Goal: Use online tool/utility: Utilize a website feature to perform a specific function

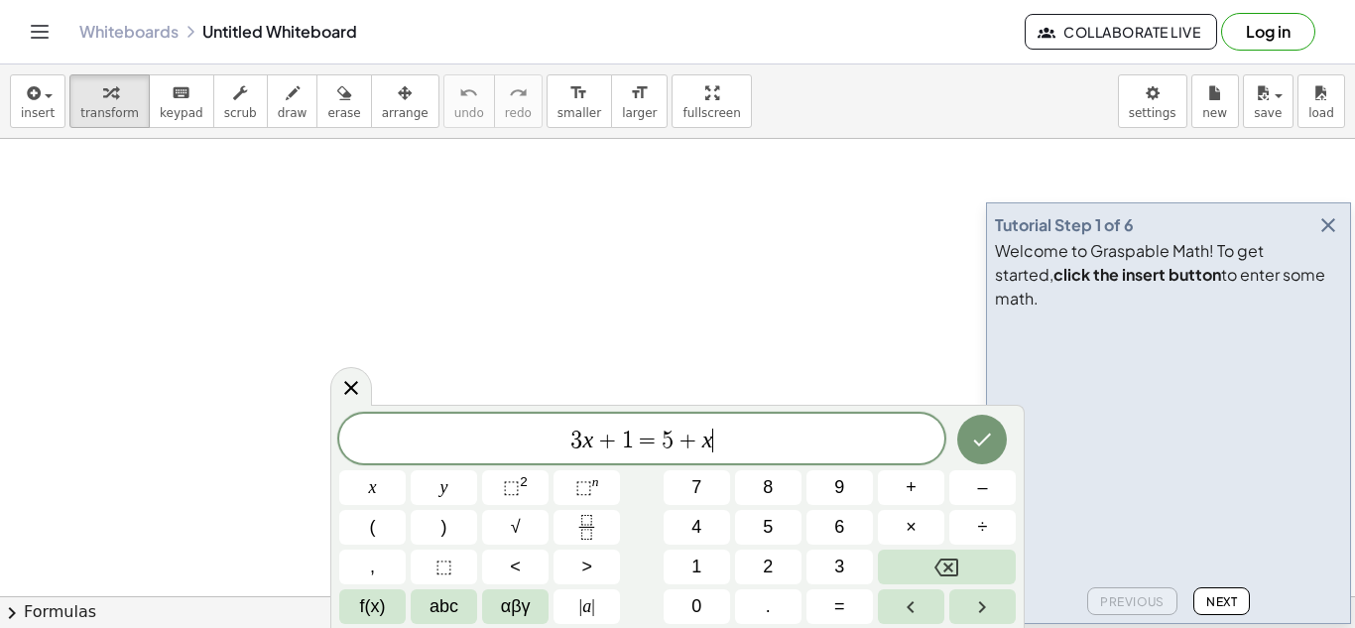
scroll to position [1, 0]
click at [979, 428] on icon "Done" at bounding box center [982, 440] width 24 height 24
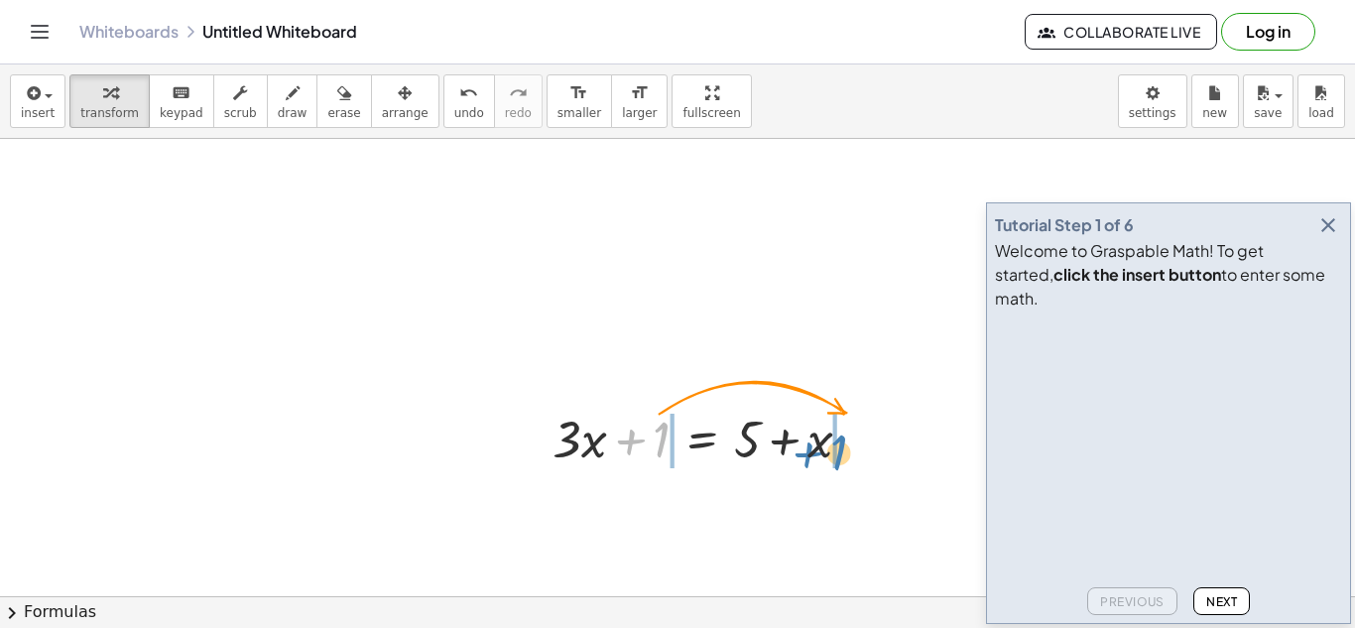
drag, startPoint x: 660, startPoint y: 428, endPoint x: 840, endPoint y: 436, distance: 180.8
click at [840, 436] on div at bounding box center [710, 437] width 334 height 67
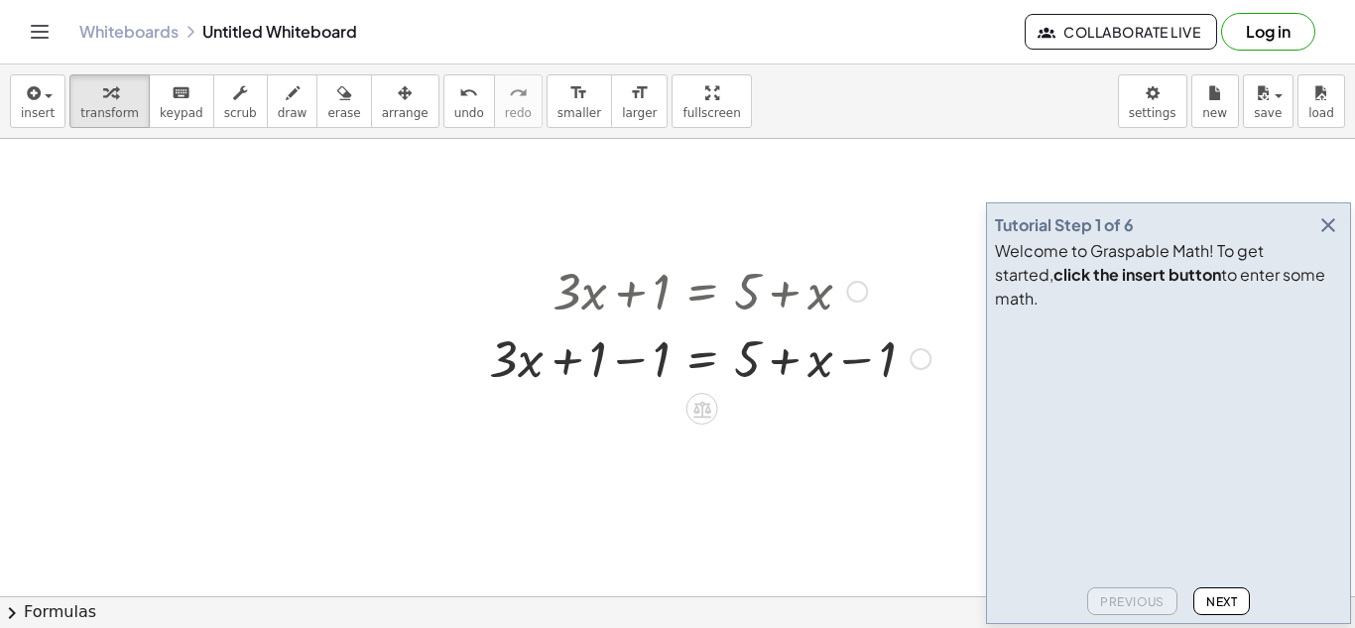
scroll to position [178, 0]
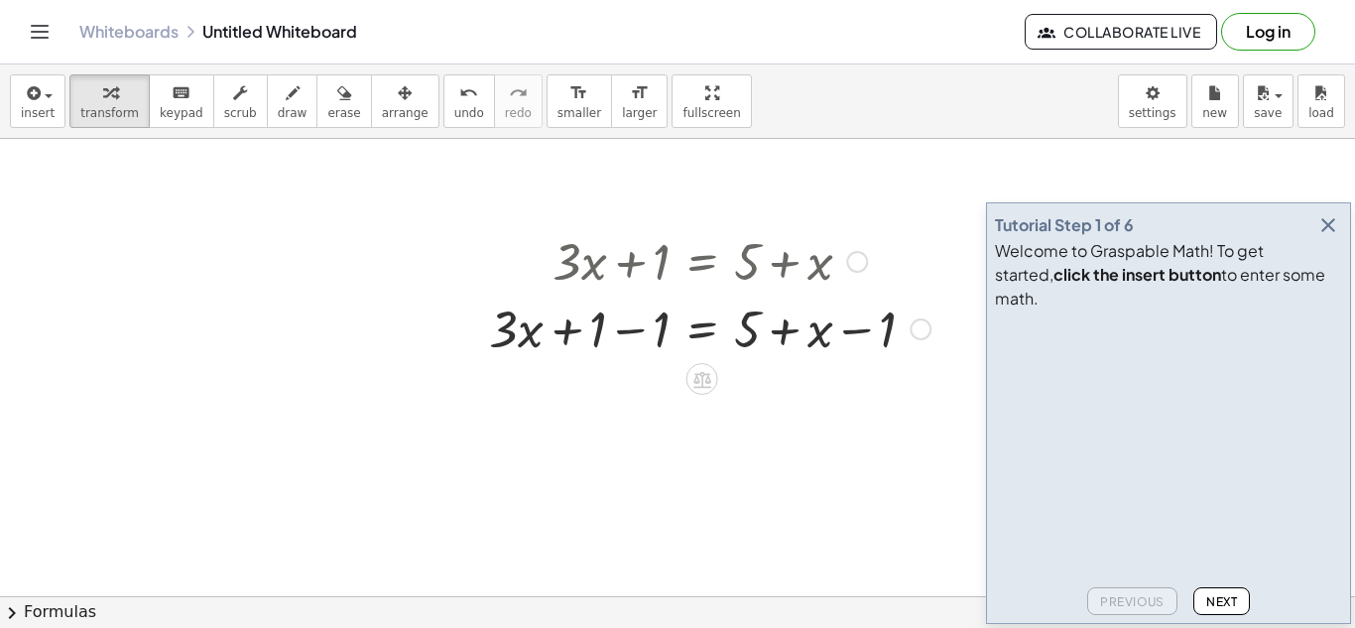
click at [640, 326] on div at bounding box center [709, 327] width 461 height 67
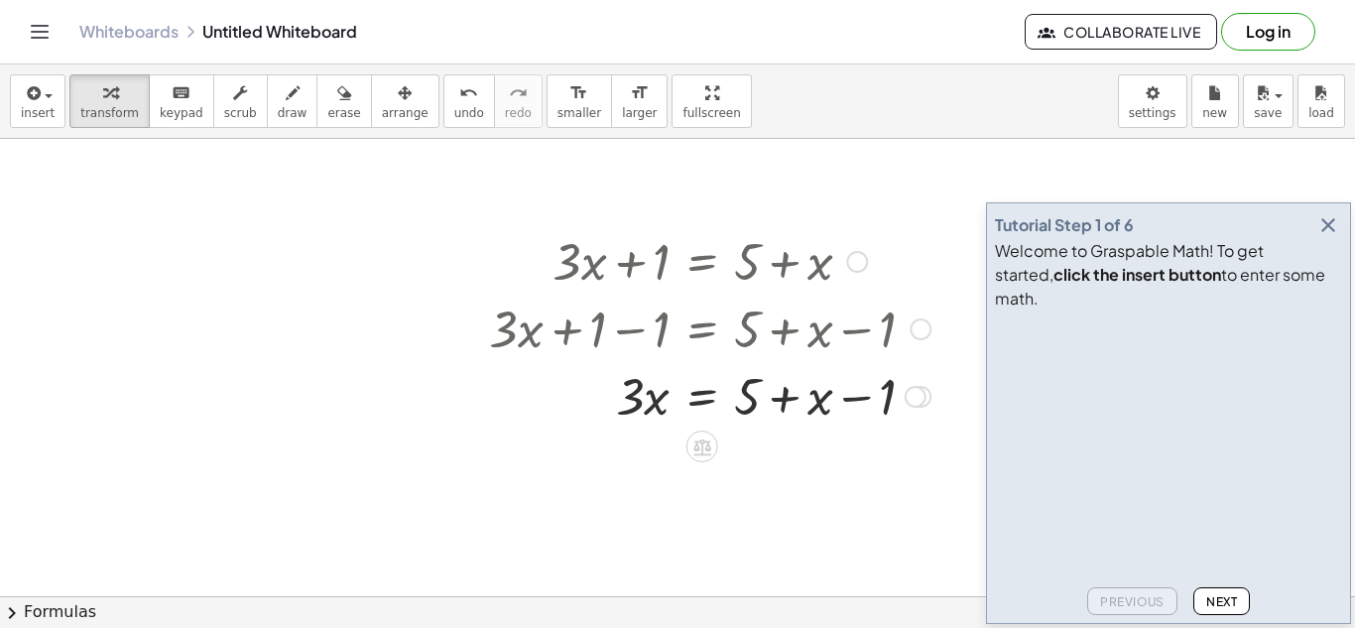
click at [854, 399] on div at bounding box center [709, 394] width 461 height 67
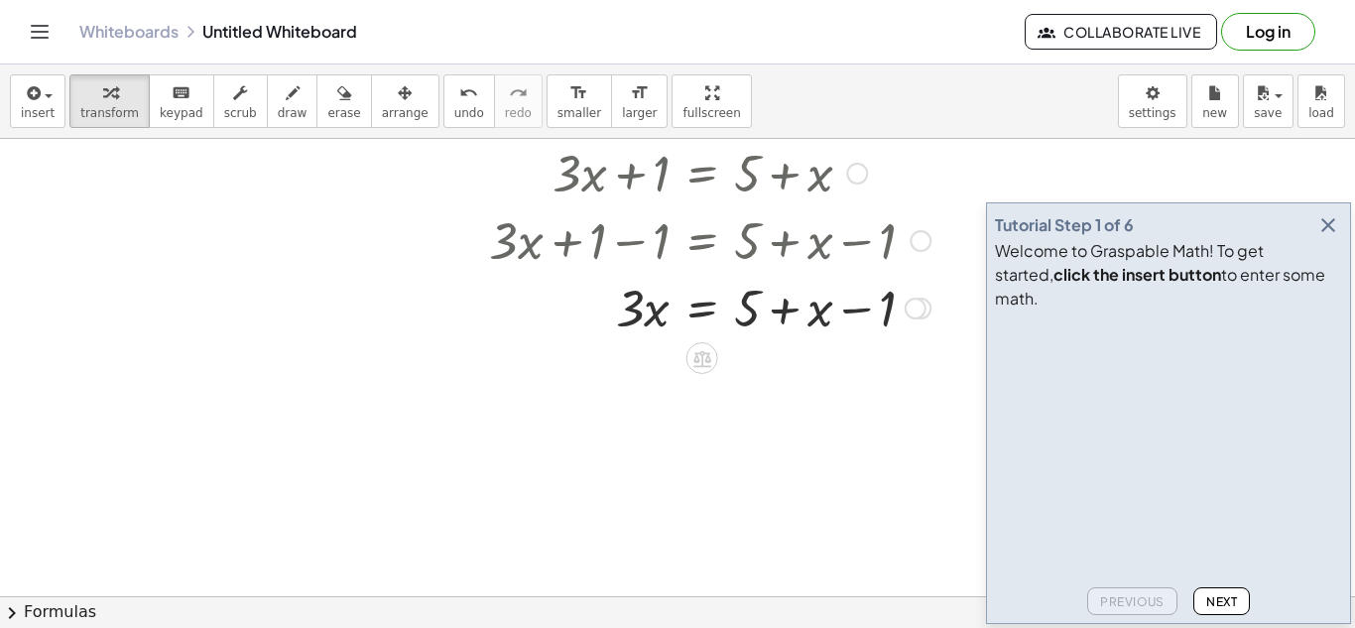
scroll to position [273, 0]
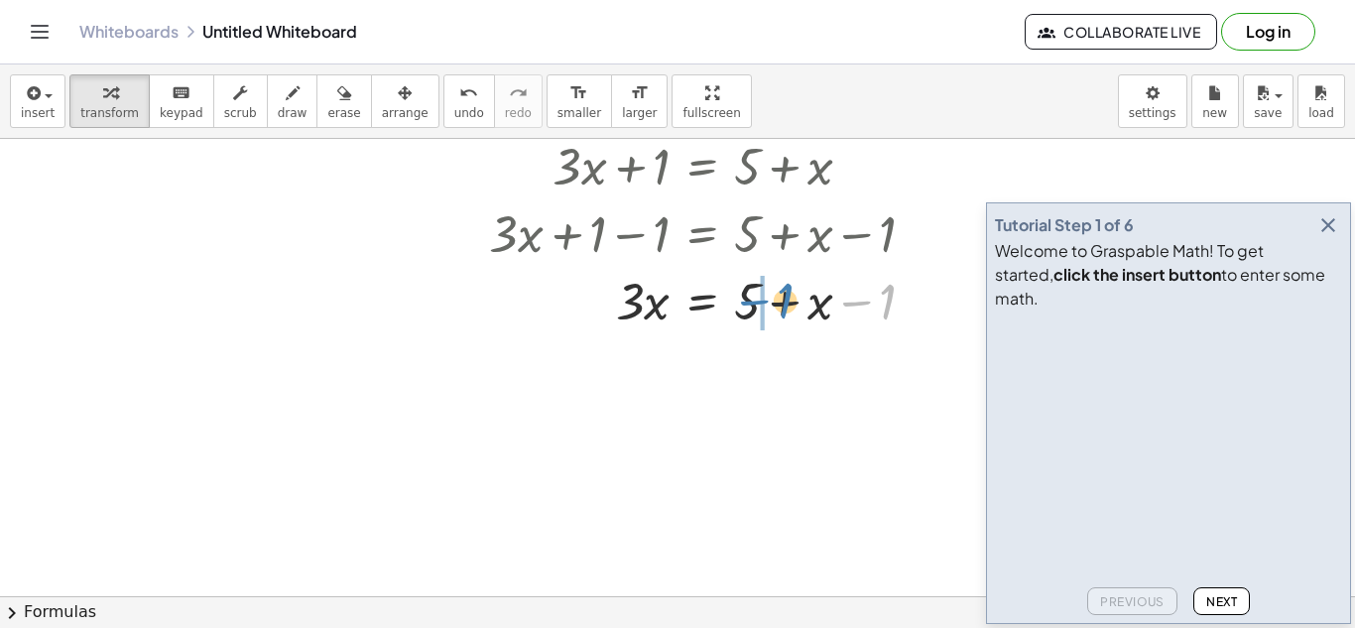
drag, startPoint x: 887, startPoint y: 312, endPoint x: 784, endPoint y: 311, distance: 103.2
click at [784, 311] on div at bounding box center [709, 299] width 461 height 67
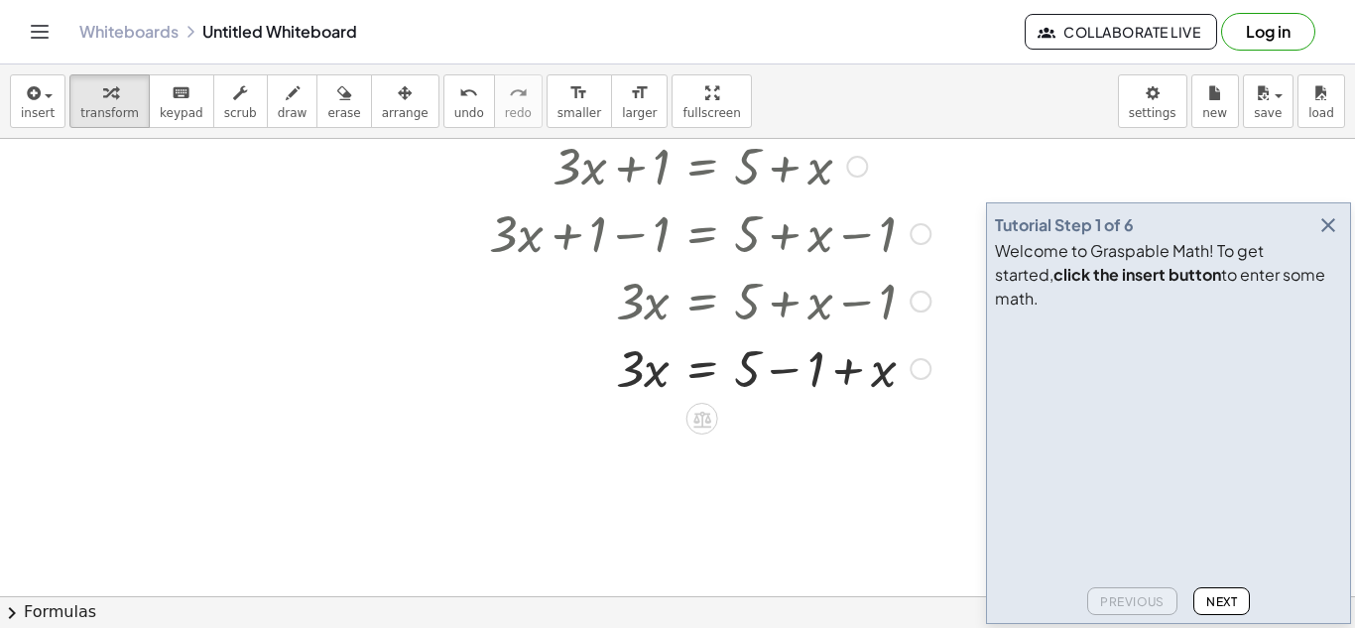
click at [774, 369] on div at bounding box center [709, 366] width 461 height 67
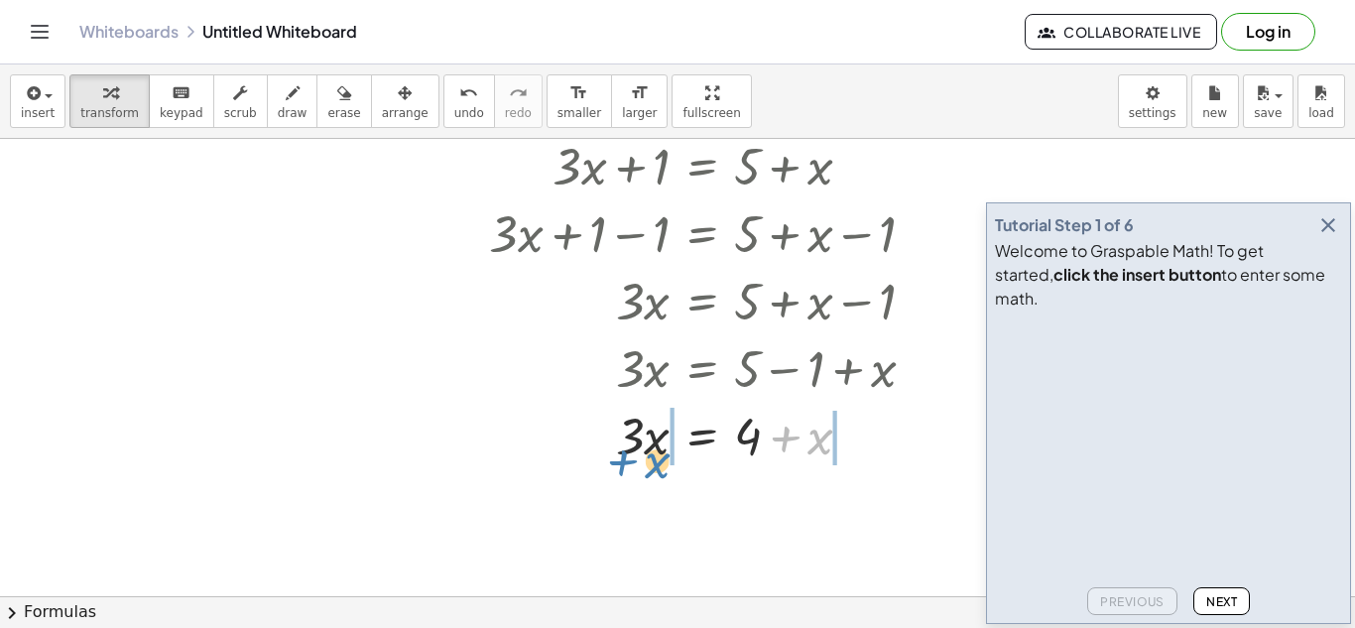
drag, startPoint x: 833, startPoint y: 446, endPoint x: 671, endPoint y: 472, distance: 164.9
click at [671, 472] on div "+ · 3 · x + 1 = + 5 + x + · 3 · x + 1 − 1 = + 5 + x − 1 + · 3 · x + 0 = + 5 + x…" at bounding box center [702, 299] width 486 height 347
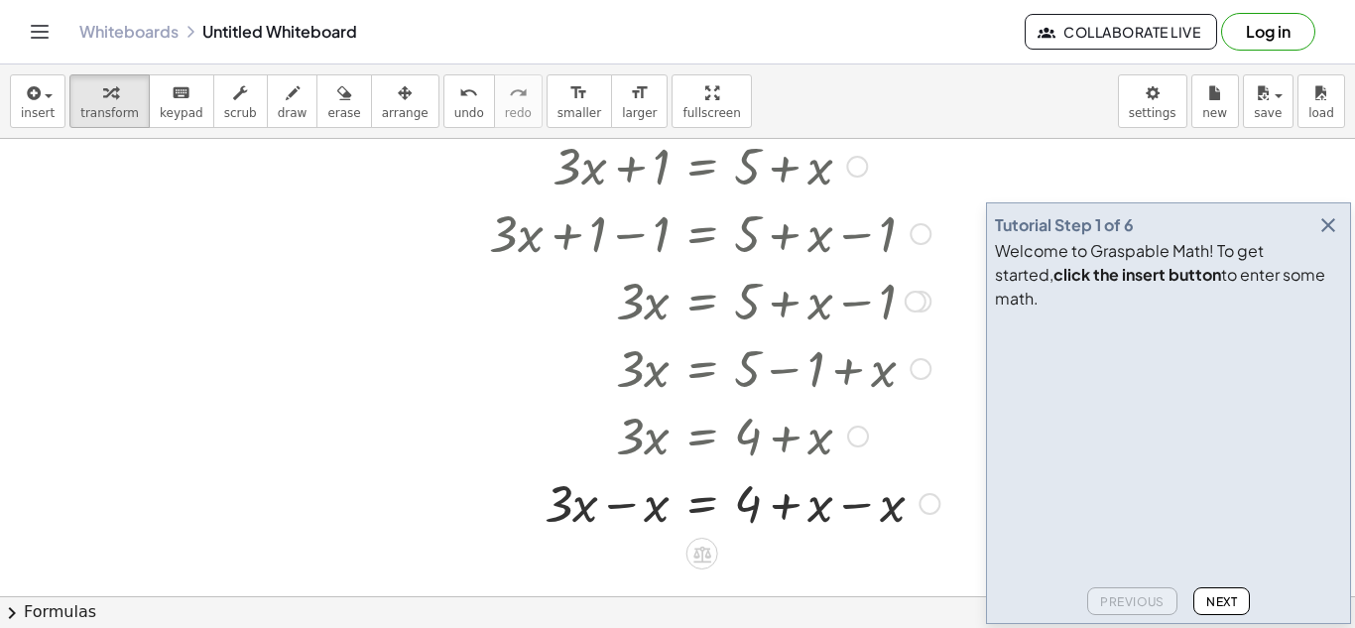
click at [632, 505] on div at bounding box center [714, 501] width 470 height 67
click at [861, 510] on div at bounding box center [714, 501] width 470 height 67
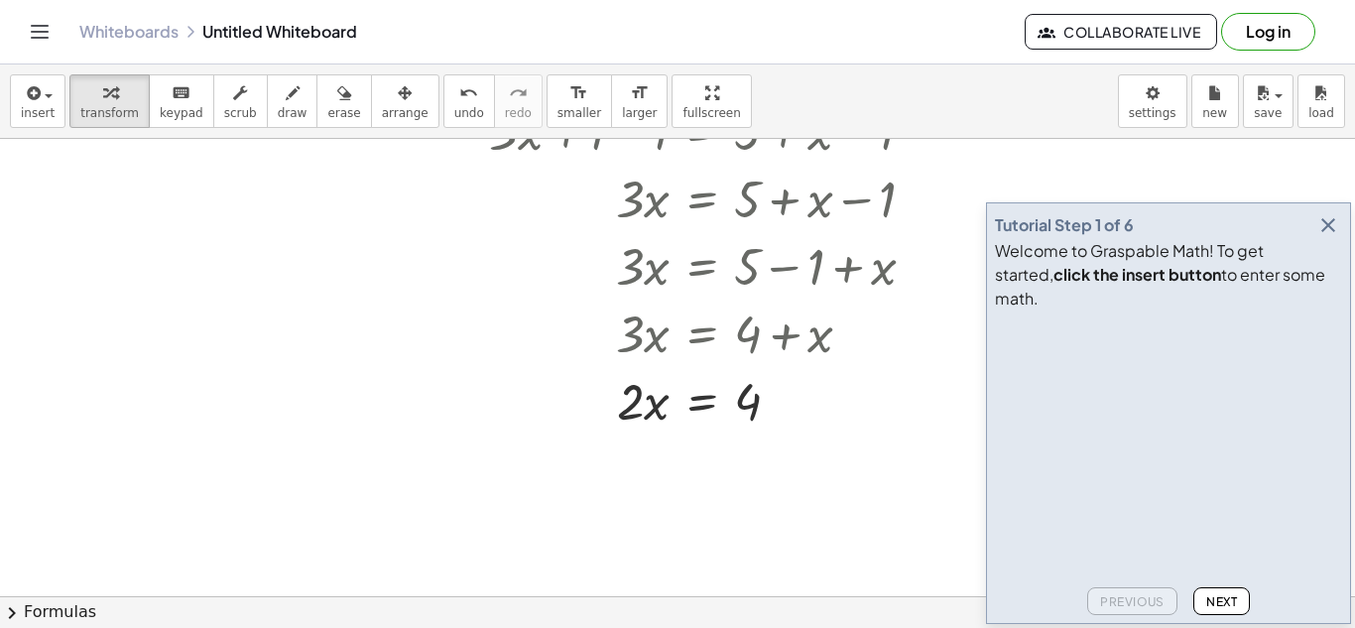
scroll to position [389, 0]
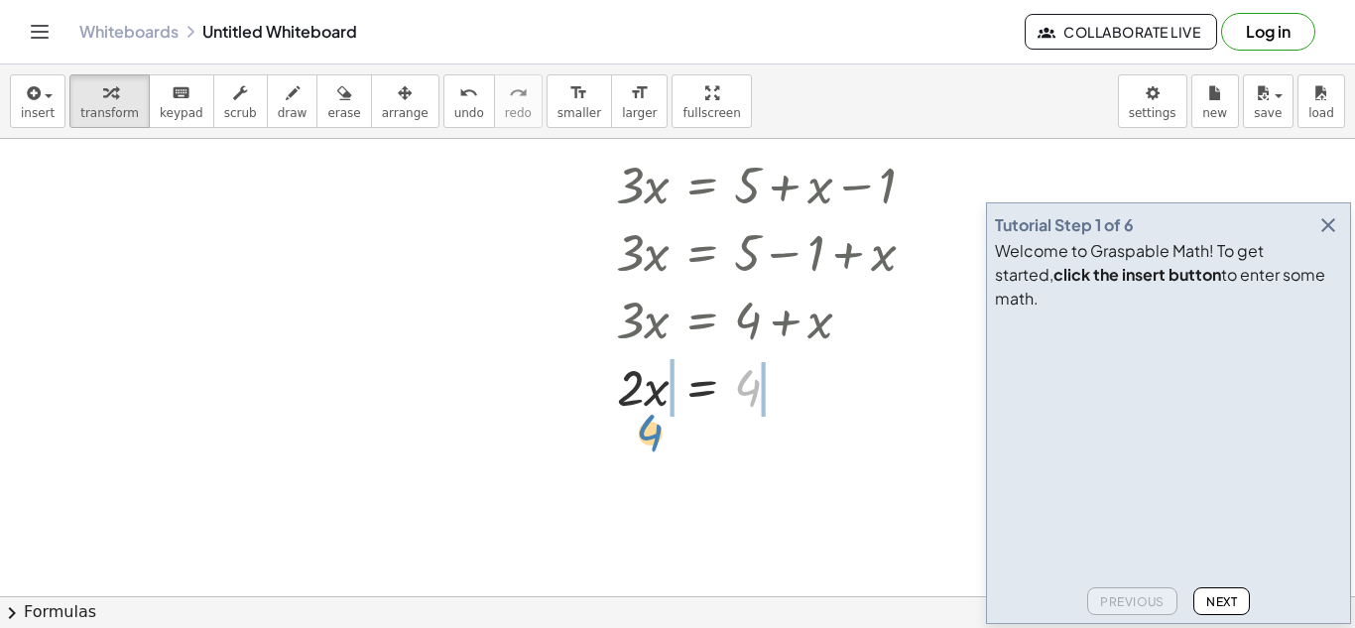
drag, startPoint x: 755, startPoint y: 395, endPoint x: 658, endPoint y: 440, distance: 107.0
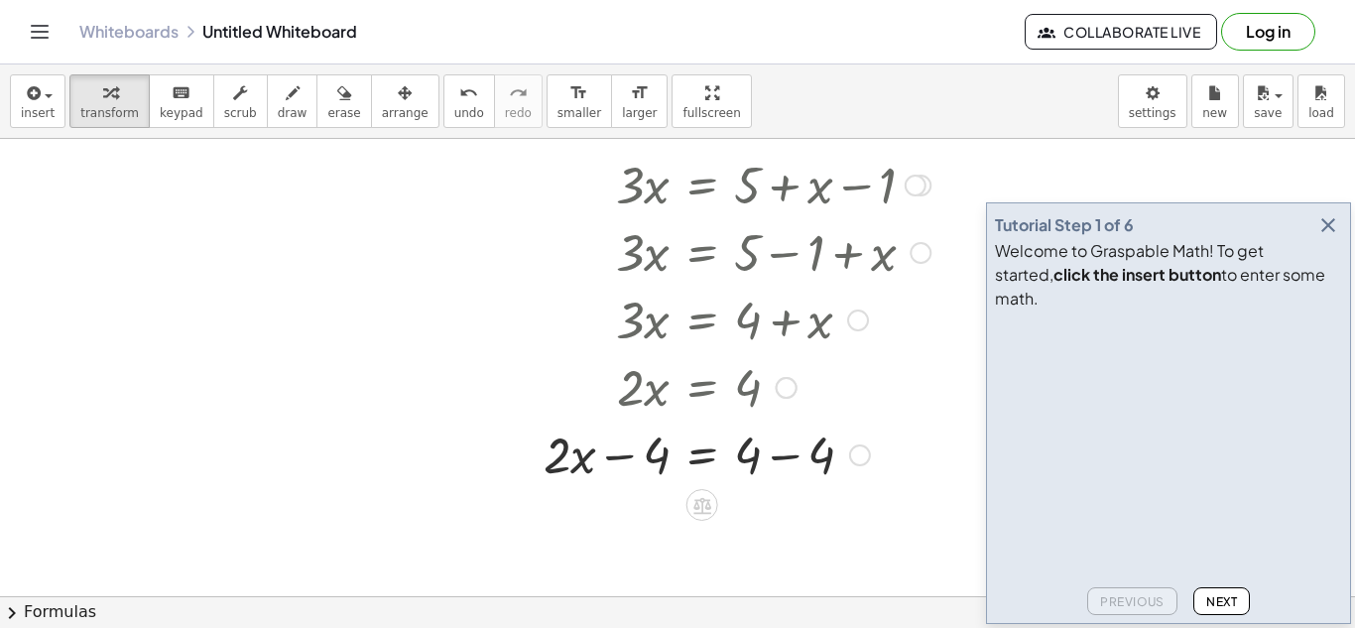
click at [618, 456] on div at bounding box center [709, 453] width 461 height 67
click at [781, 460] on div at bounding box center [709, 453] width 461 height 67
drag, startPoint x: 633, startPoint y: 527, endPoint x: 756, endPoint y: 526, distance: 123.0
click at [756, 526] on div at bounding box center [709, 520] width 461 height 67
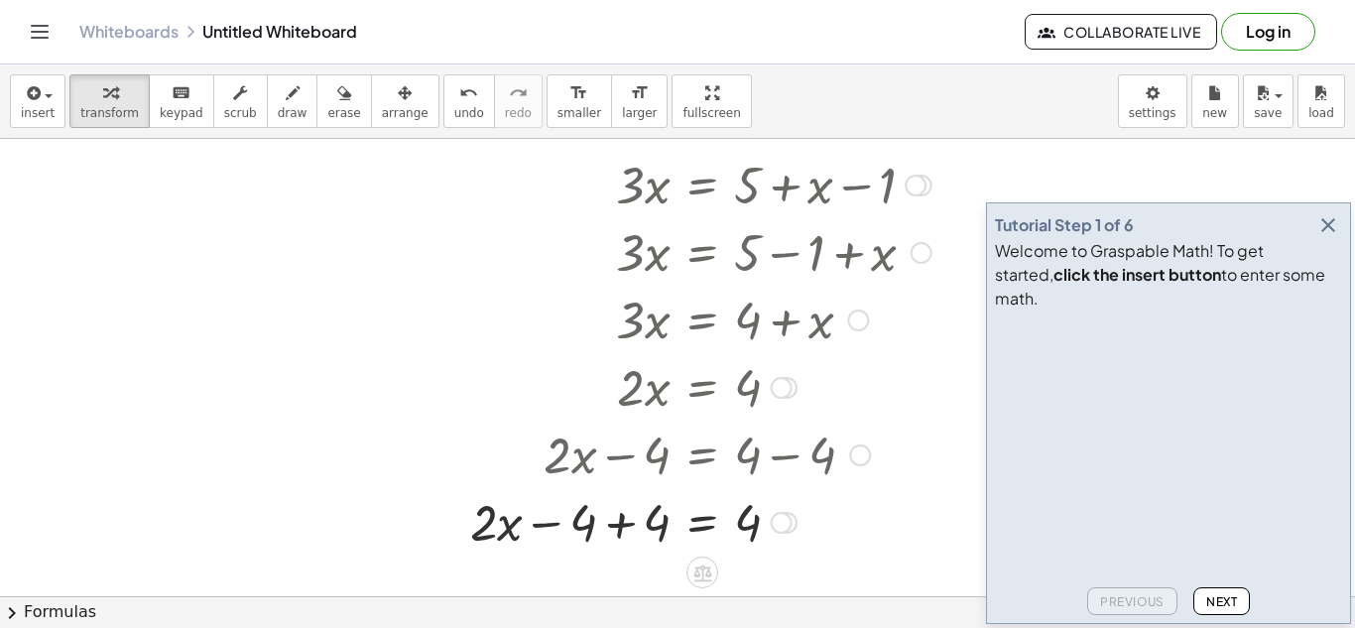
click at [557, 524] on div at bounding box center [700, 520] width 481 height 67
drag, startPoint x: 589, startPoint y: 532, endPoint x: 661, endPoint y: 532, distance: 71.4
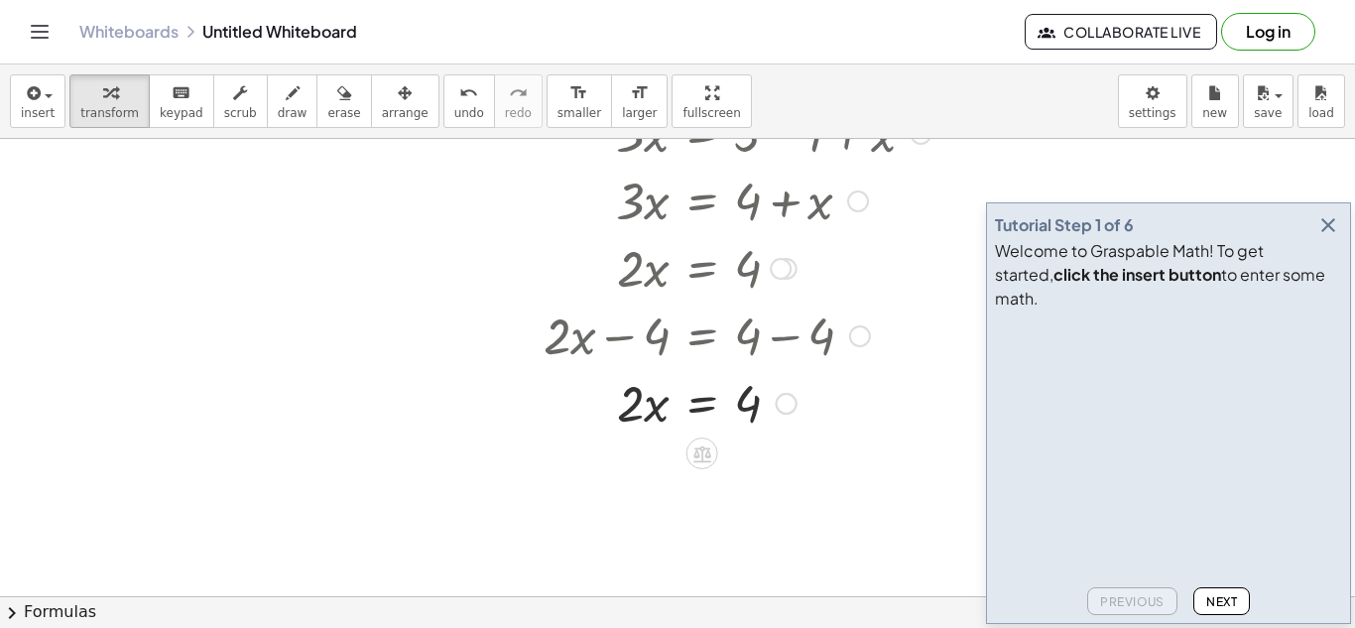
scroll to position [500, 0]
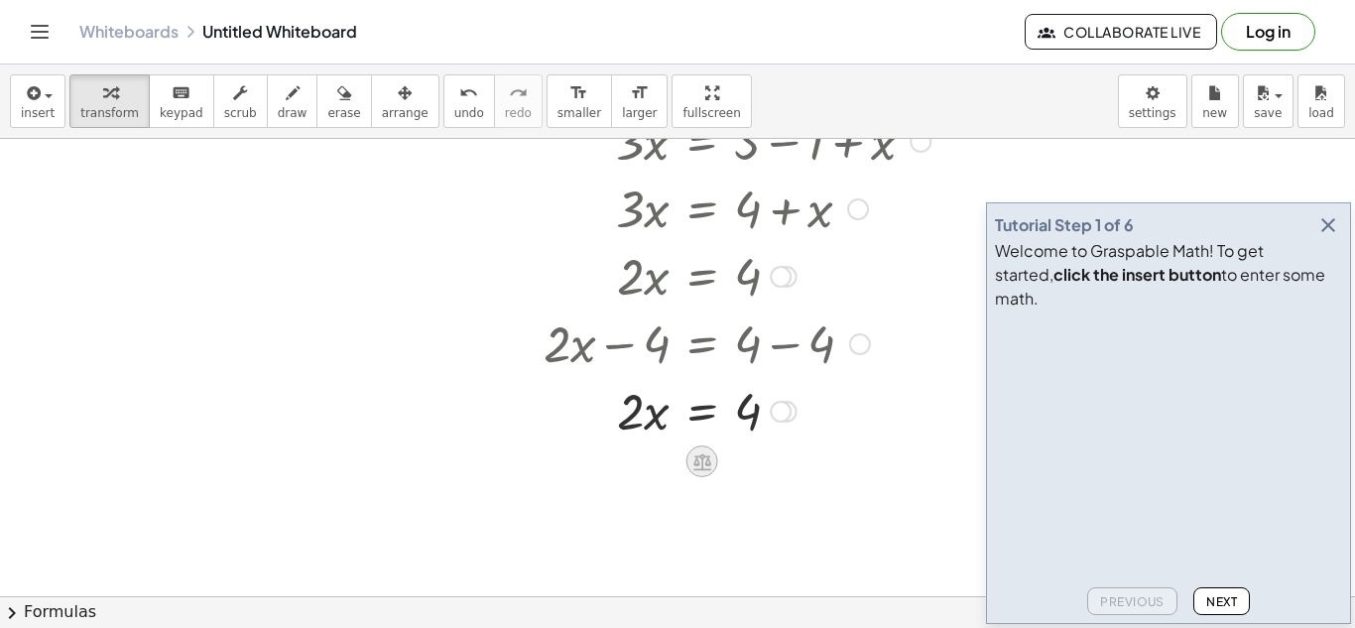
click at [701, 458] on icon at bounding box center [703, 461] width 18 height 17
click at [738, 459] on span "÷" at bounding box center [741, 462] width 11 height 29
click at [649, 520] on div at bounding box center [709, 493] width 461 height 99
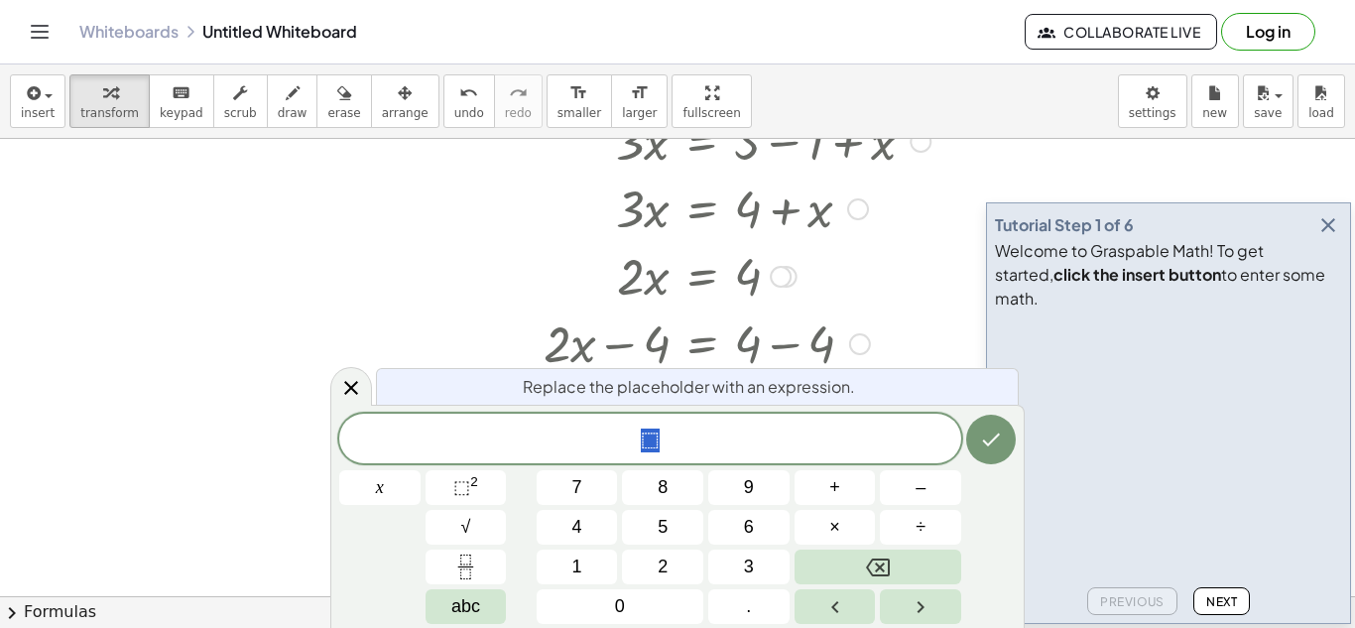
scroll to position [3, 0]
click at [1005, 446] on button "Done" at bounding box center [991, 440] width 50 height 50
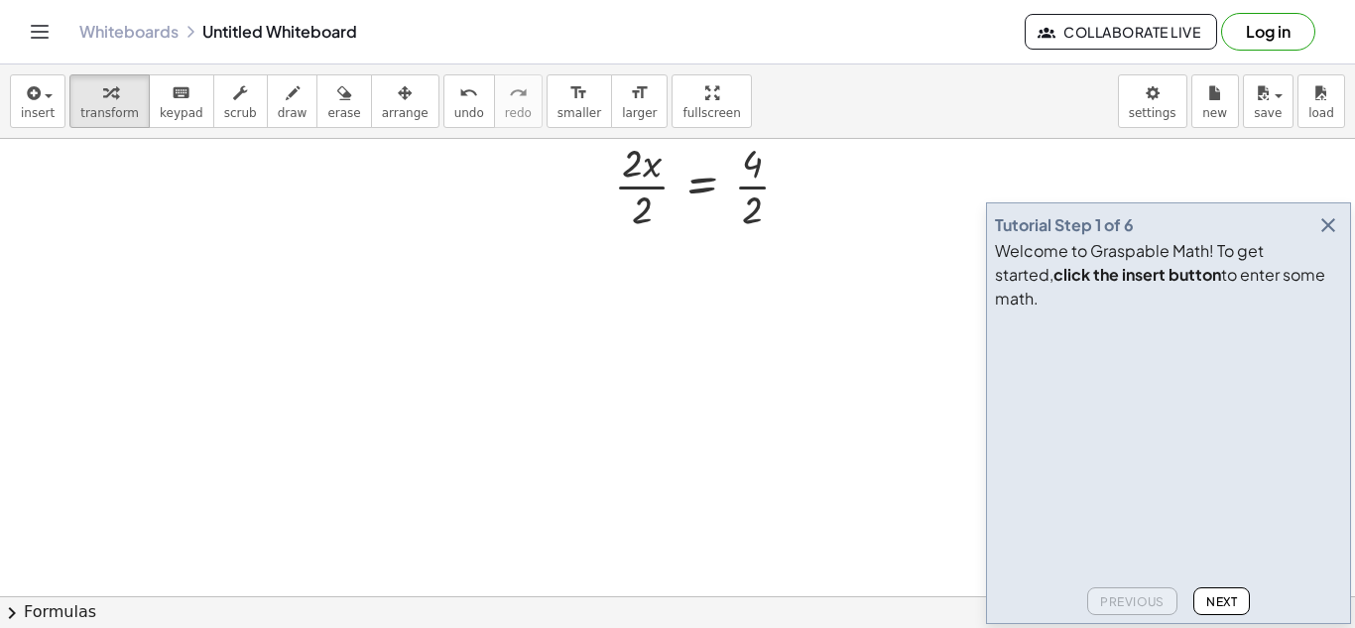
scroll to position [817, 0]
click at [625, 176] on div at bounding box center [709, 176] width 461 height 99
click at [741, 275] on div at bounding box center [709, 275] width 461 height 99
drag, startPoint x: 747, startPoint y: 287, endPoint x: 608, endPoint y: 278, distance: 139.2
click at [608, 278] on div at bounding box center [709, 275] width 461 height 65
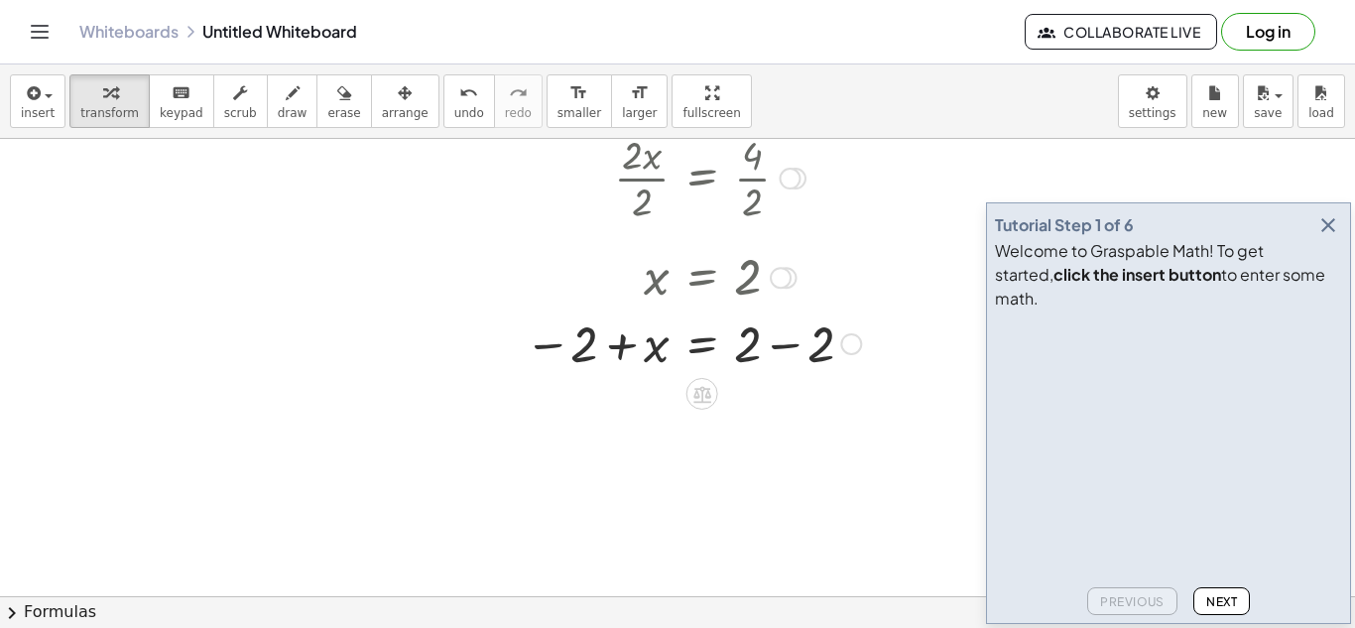
click at [548, 348] on div at bounding box center [709, 342] width 461 height 67
click at [776, 349] on div at bounding box center [709, 342] width 461 height 67
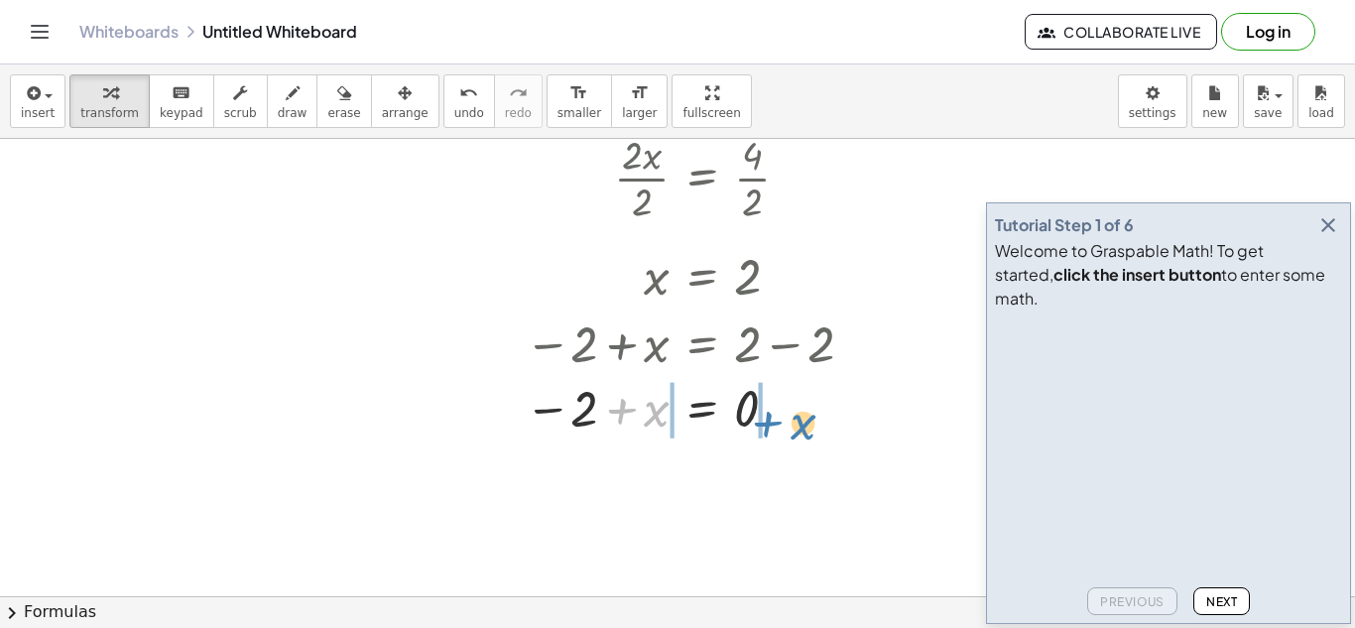
drag, startPoint x: 649, startPoint y: 408, endPoint x: 797, endPoint y: 421, distance: 148.4
click at [797, 421] on div at bounding box center [709, 408] width 461 height 65
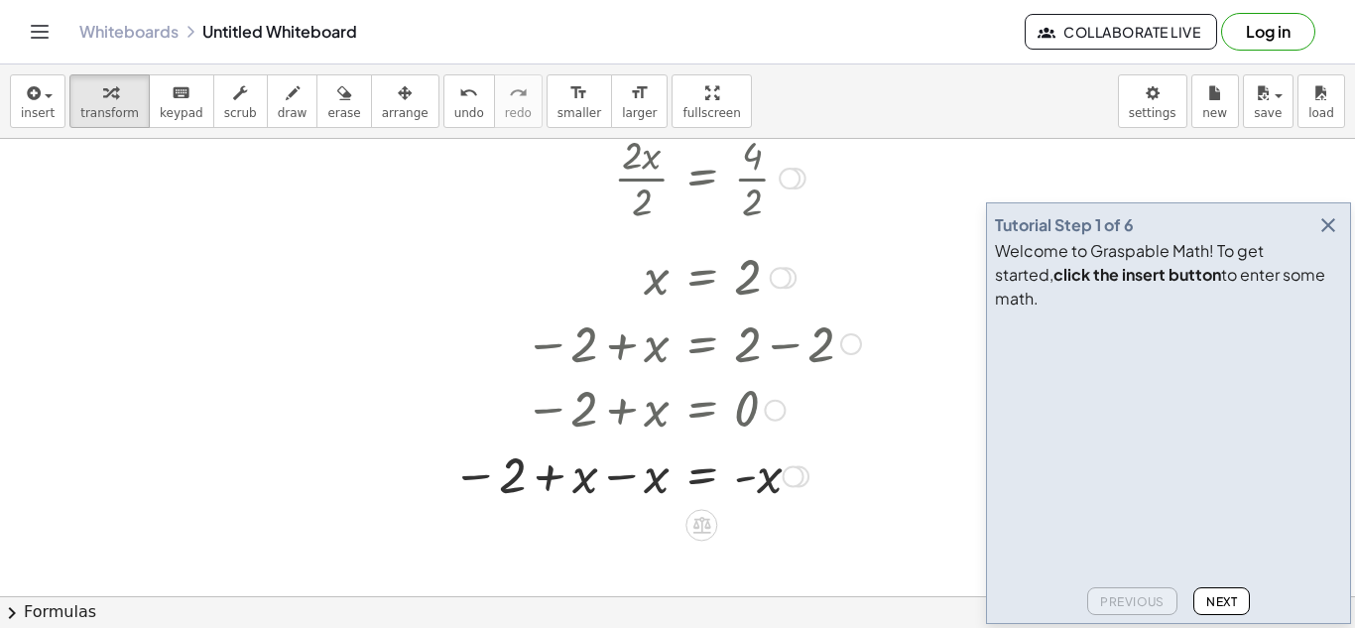
click at [618, 481] on div at bounding box center [692, 475] width 498 height 65
drag, startPoint x: 657, startPoint y: 542, endPoint x: 871, endPoint y: 567, distance: 215.8
click at [871, 567] on div at bounding box center [692, 539] width 498 height 65
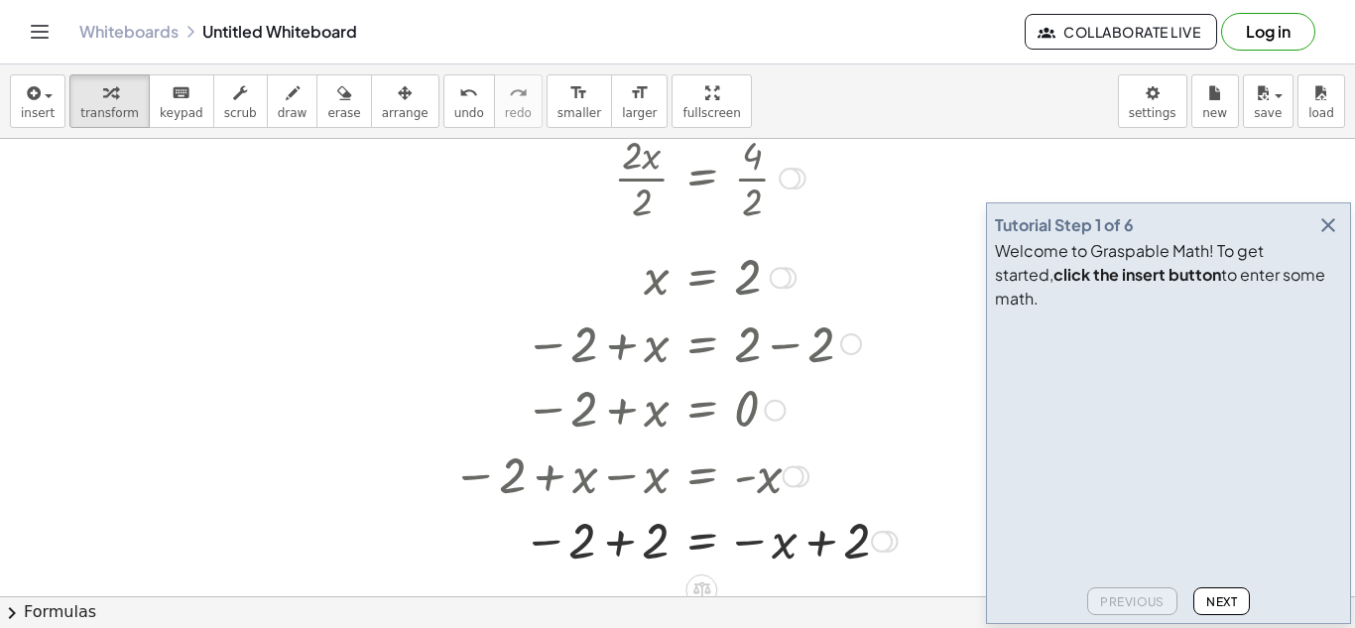
click at [621, 548] on div at bounding box center [692, 539] width 498 height 65
drag, startPoint x: 858, startPoint y: 554, endPoint x: 662, endPoint y: 558, distance: 196.5
click at [662, 558] on div at bounding box center [692, 539] width 498 height 65
click at [904, 554] on div at bounding box center [716, 539] width 547 height 65
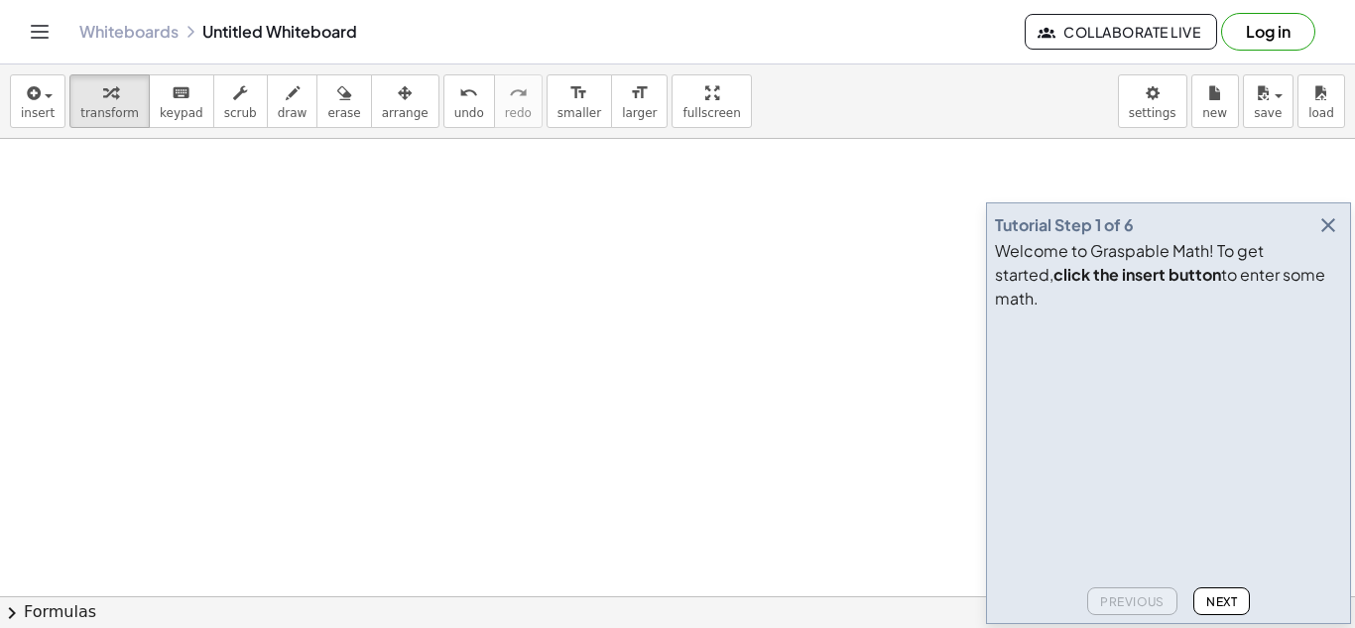
scroll to position [0, 0]
